Goal: Check status: Check status

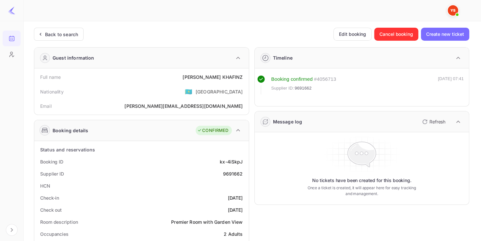
click at [71, 39] on div "Back to search" at bounding box center [59, 34] width 50 height 13
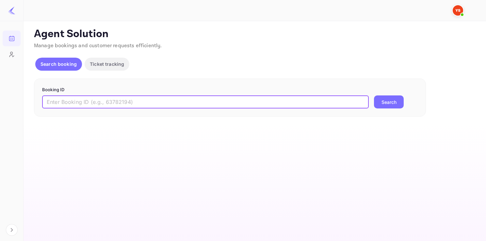
click at [94, 102] on input "text" at bounding box center [205, 102] width 326 height 13
paste input "8260382"
type input "8260382"
click at [374, 96] on button "Search" at bounding box center [389, 102] width 30 height 13
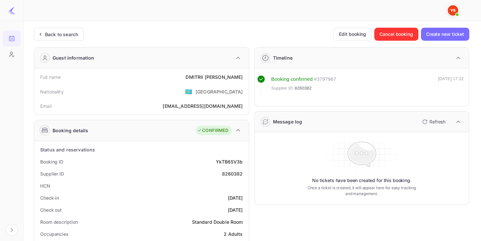
click at [223, 174] on div "8260382" at bounding box center [232, 174] width 21 height 7
copy div "8260382"
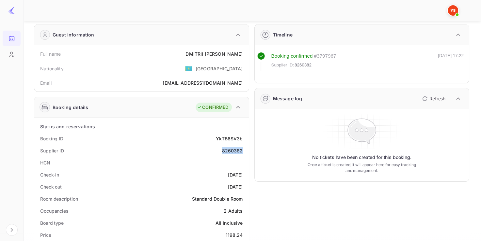
scroll to position [23, 0]
drag, startPoint x: 200, startPoint y: 50, endPoint x: 245, endPoint y: 53, distance: 45.1
click at [245, 53] on div "Full name [PERSON_NAME]" at bounding box center [141, 54] width 209 height 12
copy div "[PERSON_NAME]"
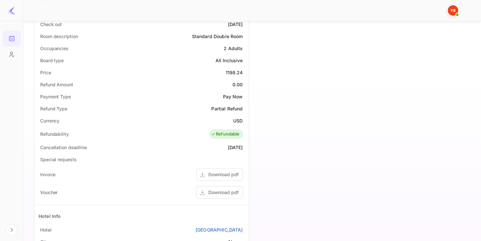
scroll to position [188, 0]
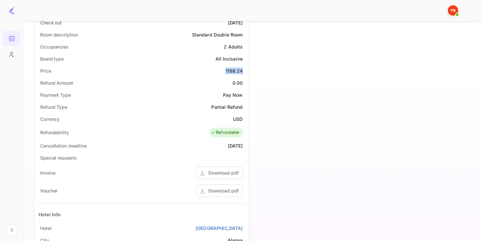
drag, startPoint x: 226, startPoint y: 72, endPoint x: 241, endPoint y: 75, distance: 15.6
click at [241, 75] on div "Price 1198.24" at bounding box center [141, 71] width 209 height 12
copy div "1198.24"
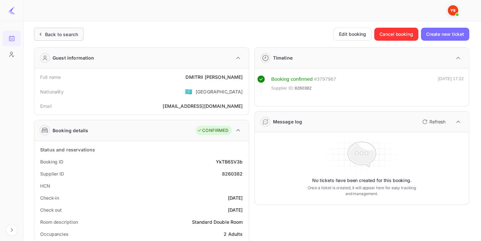
click at [66, 37] on div "Back to search" at bounding box center [61, 34] width 33 height 7
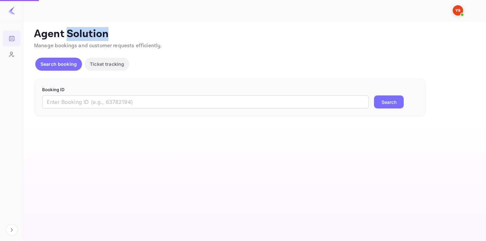
click at [66, 37] on p "Agent Solution" at bounding box center [254, 34] width 440 height 13
paste input "9542253"
click at [86, 102] on input "text" at bounding box center [205, 102] width 326 height 13
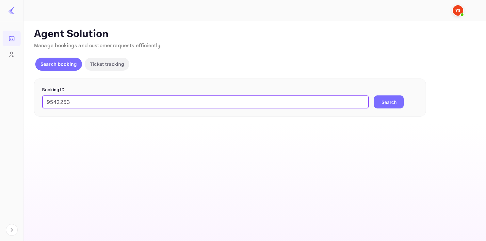
type input "9542253"
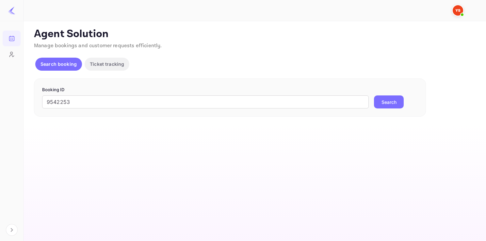
click at [381, 98] on button "Search" at bounding box center [389, 102] width 30 height 13
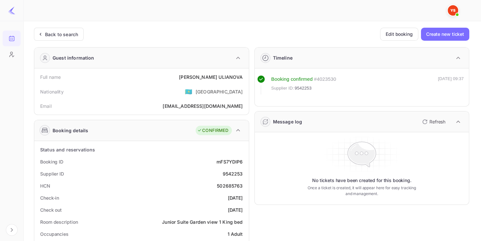
click at [241, 174] on div "9542253" at bounding box center [232, 174] width 20 height 7
click at [235, 173] on div "9542253" at bounding box center [232, 174] width 20 height 7
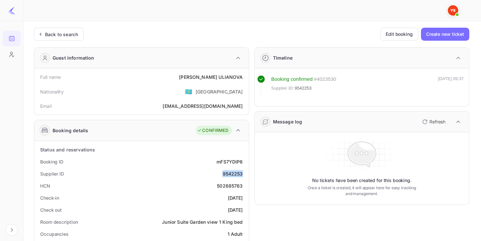
click at [235, 173] on div "9542253" at bounding box center [232, 174] width 20 height 7
copy div "9542253"
drag, startPoint x: 188, startPoint y: 78, endPoint x: 248, endPoint y: 72, distance: 60.7
click at [248, 72] on div "Guest information Full name [PERSON_NAME] Nationality 🇰🇿 [DEMOGRAPHIC_DATA] Ema…" at bounding box center [141, 81] width 215 height 68
copy div "[PERSON_NAME]"
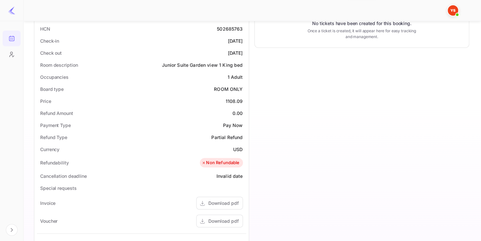
scroll to position [158, 0]
click at [226, 100] on div "1108.09" at bounding box center [233, 100] width 17 height 7
copy div "1108.09"
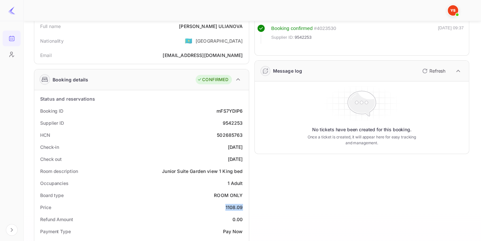
scroll to position [0, 0]
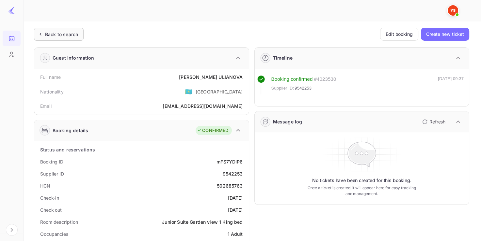
click at [63, 36] on div "Back to search" at bounding box center [61, 34] width 33 height 7
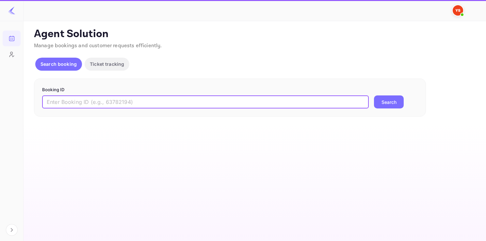
click at [110, 100] on input "text" at bounding box center [205, 102] width 326 height 13
paste input "9640357"
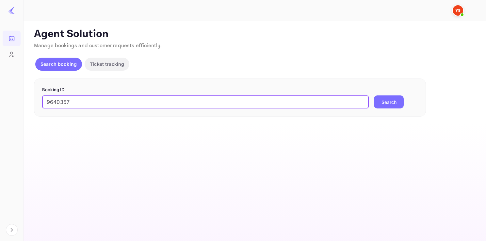
type input "9640357"
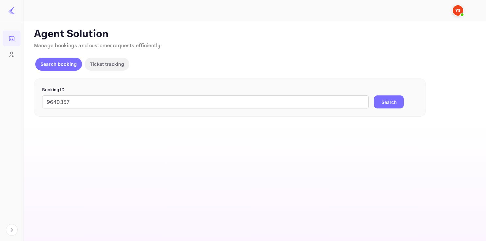
click at [392, 96] on button "Search" at bounding box center [389, 102] width 30 height 13
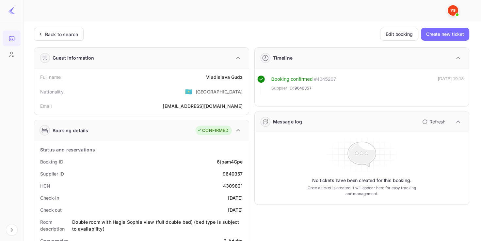
click at [230, 172] on div "9640357" at bounding box center [232, 174] width 20 height 7
copy div "9640357"
click at [230, 172] on div "9640357" at bounding box center [232, 174] width 20 height 7
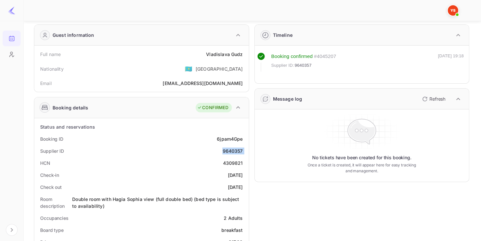
scroll to position [23, 0]
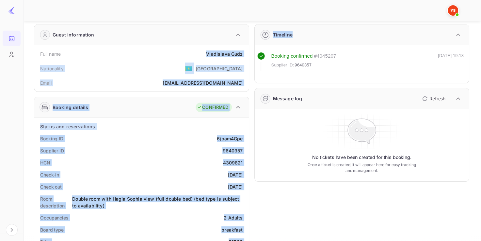
drag, startPoint x: 196, startPoint y: 56, endPoint x: 250, endPoint y: 57, distance: 54.5
click at [241, 55] on div "[PERSON_NAME]" at bounding box center [224, 54] width 37 height 7
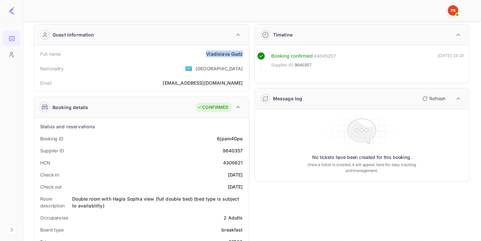
drag, startPoint x: 207, startPoint y: 52, endPoint x: 244, endPoint y: 49, distance: 37.7
click at [244, 49] on div "Full name [PERSON_NAME]" at bounding box center [141, 54] width 209 height 12
copy div "[PERSON_NAME]"
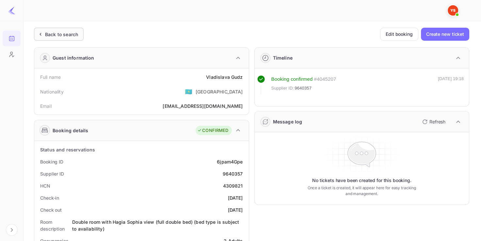
click at [59, 32] on div "Back to search" at bounding box center [61, 34] width 33 height 7
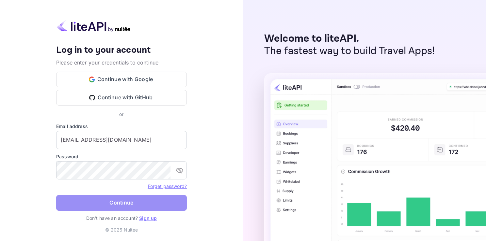
click at [140, 198] on button "Continue" at bounding box center [121, 203] width 131 height 16
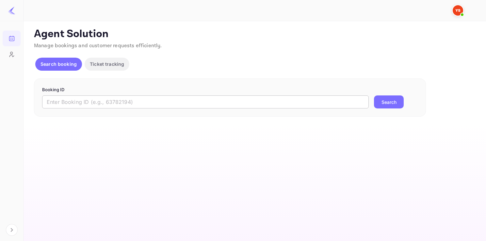
paste input "9438961"
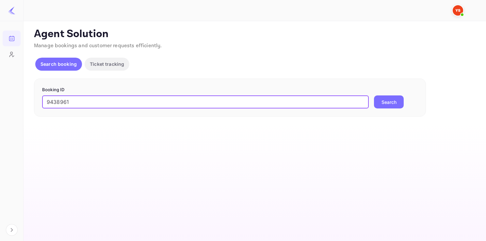
click at [101, 101] on input "9438961" at bounding box center [205, 102] width 326 height 13
type input "9438961"
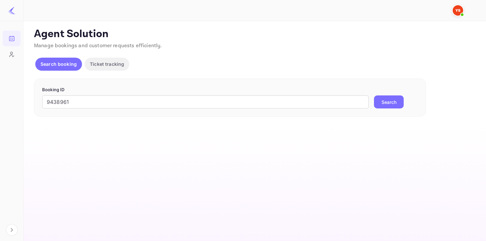
drag, startPoint x: 390, startPoint y: 93, endPoint x: 388, endPoint y: 100, distance: 7.9
click at [388, 101] on form "Booking ID 9438961 ​ Search" at bounding box center [229, 98] width 375 height 22
click at [388, 101] on button "Search" at bounding box center [389, 102] width 30 height 13
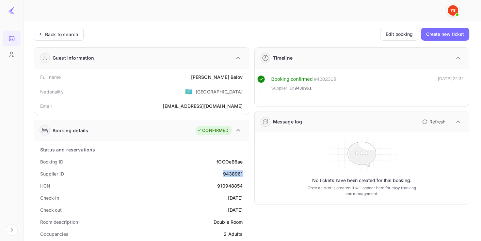
drag, startPoint x: 223, startPoint y: 175, endPoint x: 243, endPoint y: 174, distance: 20.9
click at [244, 175] on div "Supplier ID 9438961" at bounding box center [141, 174] width 209 height 12
copy div "9438961"
drag, startPoint x: 212, startPoint y: 76, endPoint x: 243, endPoint y: 77, distance: 30.7
click at [243, 77] on div "Full name [PERSON_NAME]" at bounding box center [141, 77] width 209 height 12
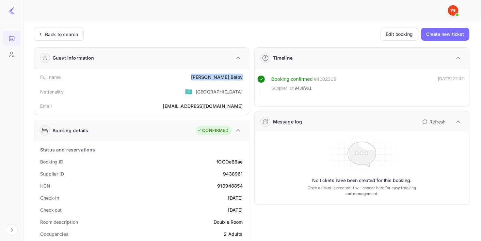
copy div "[PERSON_NAME]"
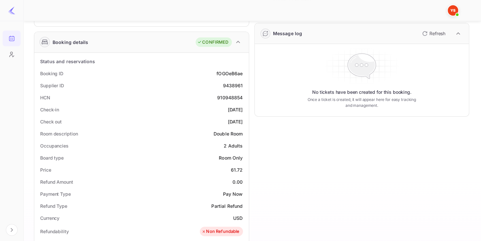
scroll to position [89, 0]
drag, startPoint x: 230, startPoint y: 167, endPoint x: 243, endPoint y: 168, distance: 13.1
click at [243, 168] on div "Price 61.72" at bounding box center [141, 170] width 209 height 12
